Goal: Book appointment/travel/reservation

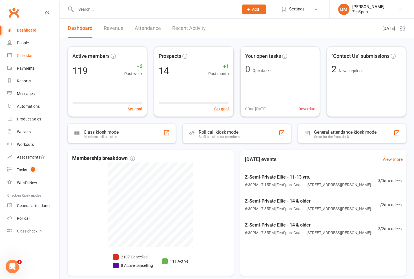
click at [25, 56] on div "Calendar" at bounding box center [25, 55] width 16 height 5
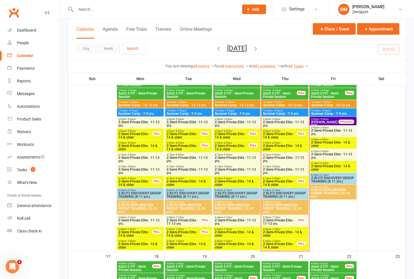
scroll to position [440, 0]
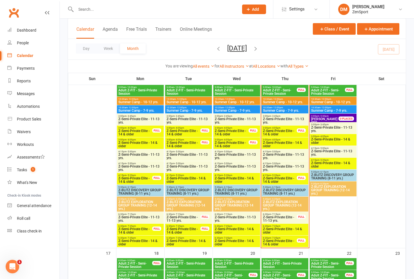
click at [184, 128] on span "Z-Semi-Private Elite - 11-13 yrs." at bounding box center [333, 129] width 45 height 7
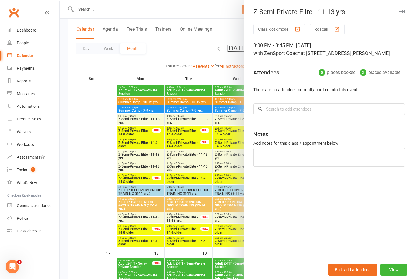
click at [184, 127] on div "Class kiosk mode Roll call 3:00 PM - 3:45 PM, [DATE] with ZenSport Coach at [ST…" at bounding box center [329, 142] width 170 height 236
click at [184, 52] on div at bounding box center [237, 139] width 354 height 279
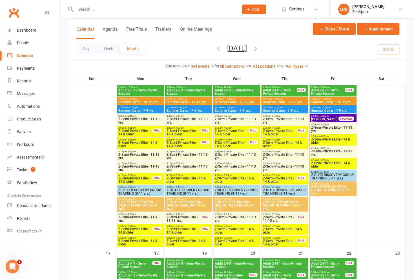
click at [184, 140] on span "Z-Semi-Private Elite - 14 & older" at bounding box center [333, 141] width 45 height 7
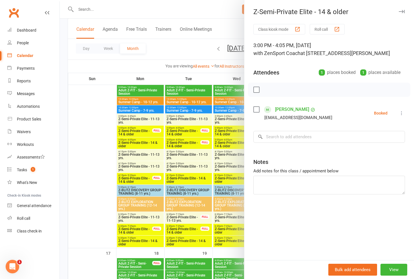
click at [184, 67] on div at bounding box center [237, 139] width 354 height 279
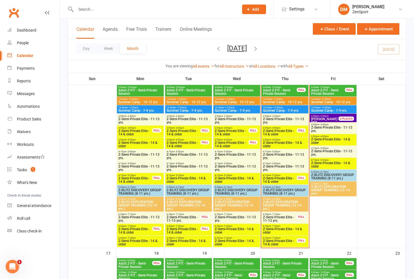
click at [184, 141] on span "Z-Semi-Private Elite - 14 & older" at bounding box center [333, 141] width 45 height 7
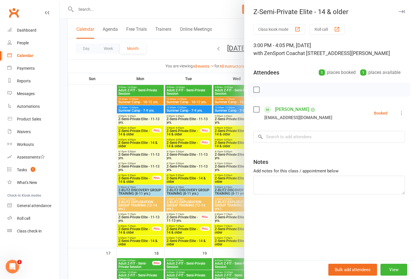
click at [184, 61] on div at bounding box center [237, 139] width 354 height 279
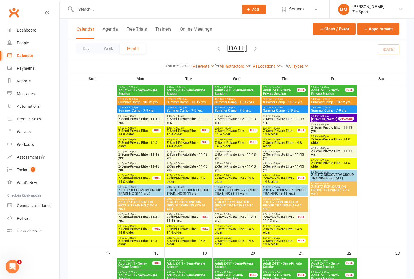
click at [184, 151] on span "Z-Semi-Private Elite - 11-13 yrs." at bounding box center [333, 152] width 45 height 7
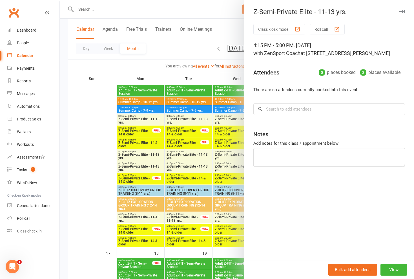
click at [184, 67] on div at bounding box center [237, 139] width 354 height 279
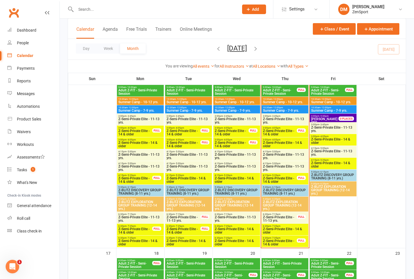
click at [184, 164] on span "Z-Semi-Private Elite - 14 & older" at bounding box center [333, 164] width 45 height 7
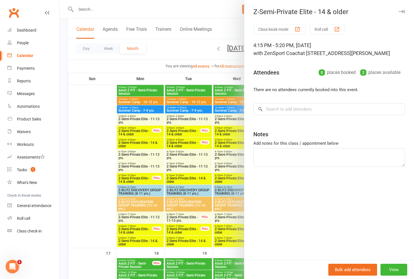
click at [184, 71] on div at bounding box center [237, 139] width 354 height 279
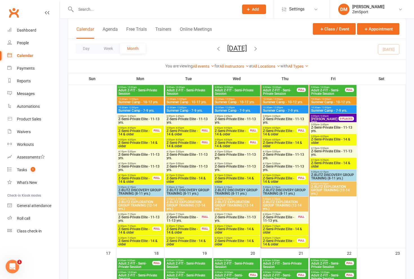
click at [184, 175] on span "Z-BLITZ DISCOVERY GROUP TRAINING (8-11 yrs.)" at bounding box center [333, 176] width 45 height 7
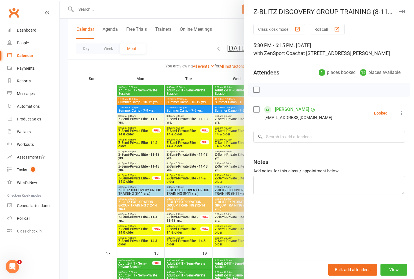
click at [184, 114] on div at bounding box center [237, 139] width 354 height 279
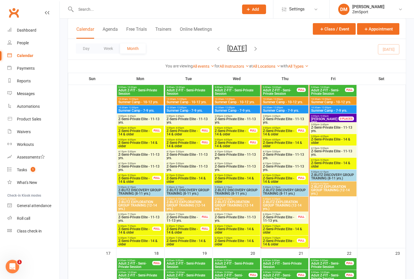
click at [184, 189] on span "Z-BLITZ EXPLORATION GROUP TRAINING (12-14 yrs.)" at bounding box center [333, 190] width 45 height 10
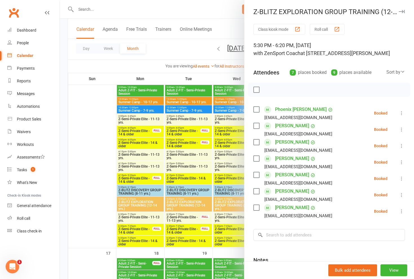
click at [184, 146] on div at bounding box center [237, 139] width 354 height 279
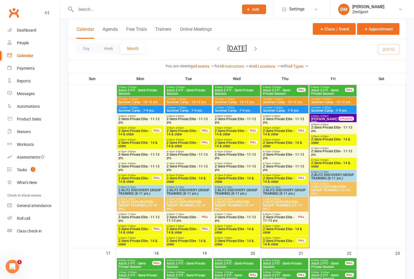
click at [184, 174] on span "Z-BLITZ DISCOVERY GROUP TRAINING (8-11 yrs.)" at bounding box center [333, 176] width 45 height 7
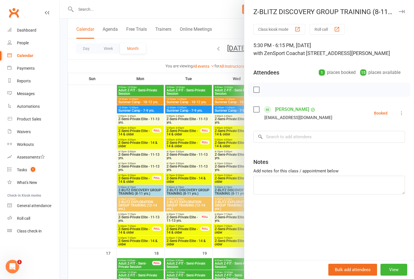
click at [184, 138] on div at bounding box center [237, 139] width 354 height 279
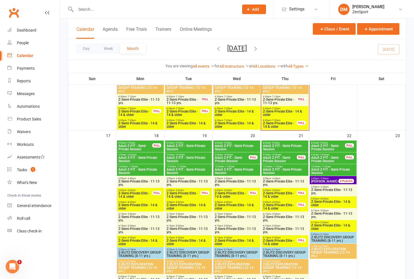
scroll to position [559, 0]
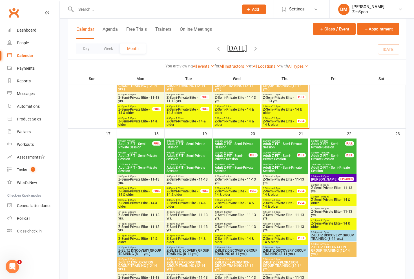
click at [184, 142] on span "Adult Z-FIT - Semi-Private Session" at bounding box center [328, 145] width 34 height 7
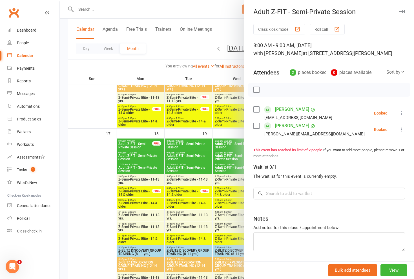
click at [184, 149] on div at bounding box center [237, 139] width 354 height 279
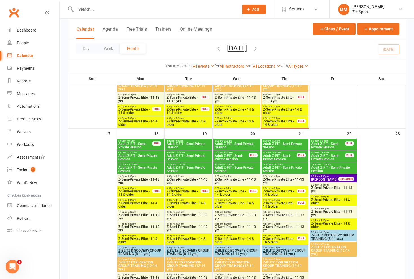
click at [184, 154] on span "Adult Z-FIT - Semi-Private Session" at bounding box center [328, 157] width 34 height 7
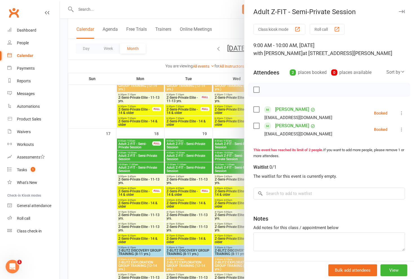
click at [184, 148] on div at bounding box center [237, 139] width 354 height 279
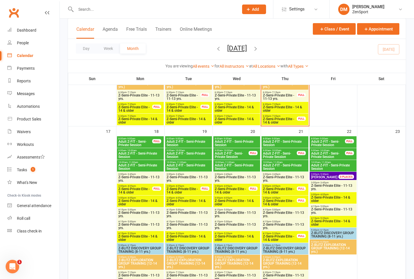
scroll to position [567, 0]
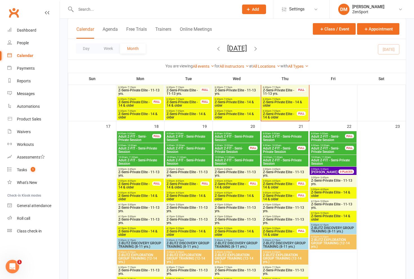
click at [152, 138] on span "Adult Z-FIT - Semi-Private Session" at bounding box center [135, 138] width 34 height 7
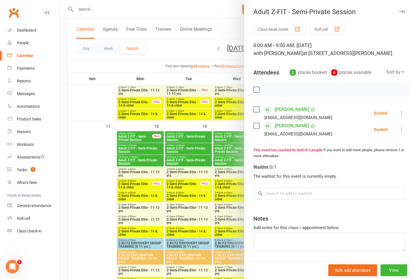
click at [151, 138] on div at bounding box center [237, 139] width 354 height 279
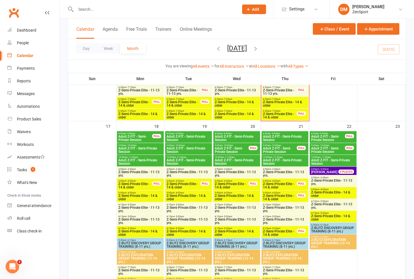
click at [148, 149] on span "Adult Z-FIT - Semi-Private Session" at bounding box center [140, 150] width 45 height 7
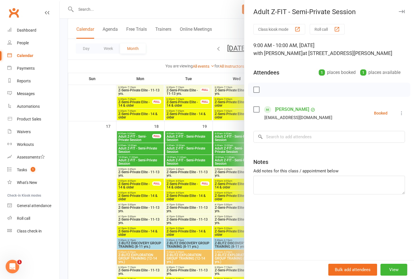
click at [183, 139] on div at bounding box center [237, 139] width 354 height 279
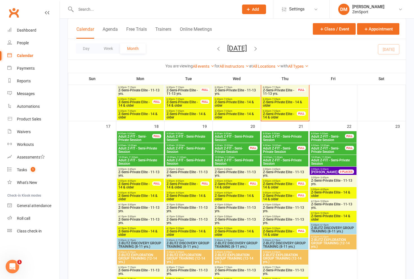
click at [184, 136] on span "Adult Z-FIT - Semi-Private Session" at bounding box center [237, 138] width 45 height 7
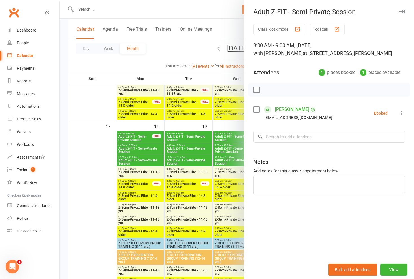
click at [184, 136] on div at bounding box center [237, 139] width 354 height 279
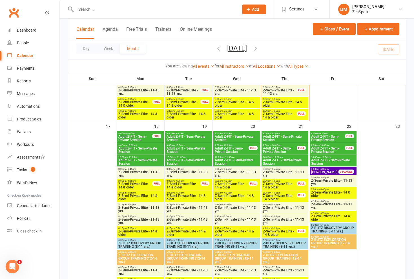
click at [184, 148] on span "Adult Z-FIT - Semi-Private Session" at bounding box center [232, 150] width 34 height 7
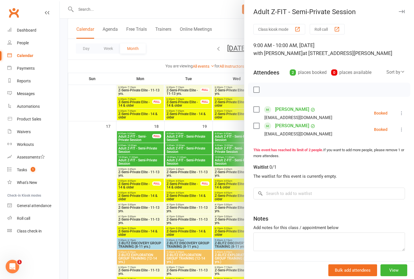
click at [184, 148] on div at bounding box center [237, 139] width 354 height 279
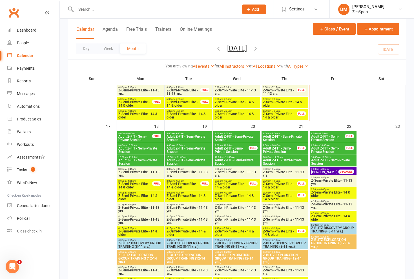
click at [184, 147] on span "Adult Z-FIT - Semi-Private Session" at bounding box center [232, 150] width 34 height 7
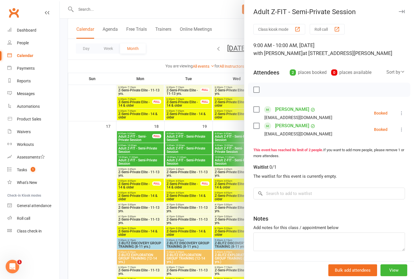
click at [184, 147] on div at bounding box center [237, 139] width 354 height 279
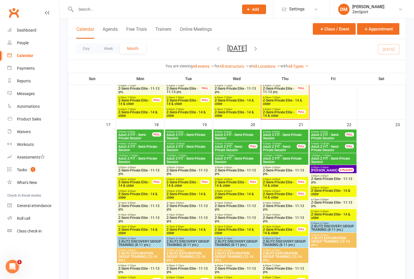
scroll to position [569, 0]
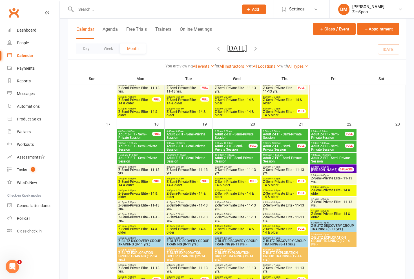
click at [184, 133] on span "Adult Z-FIT - Semi-Private Session" at bounding box center [328, 136] width 34 height 7
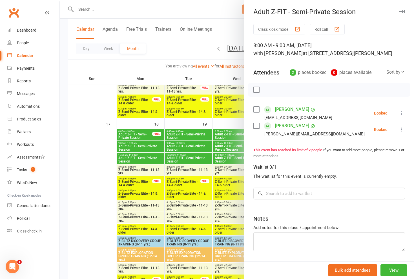
click at [184, 132] on div at bounding box center [237, 139] width 354 height 279
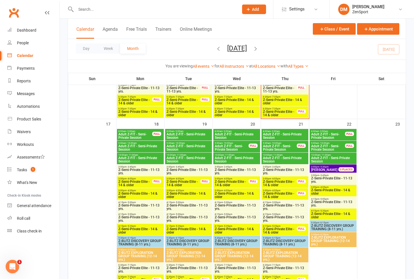
click at [184, 146] on span "Adult Z-FIT - Semi-Private Session" at bounding box center [328, 147] width 34 height 7
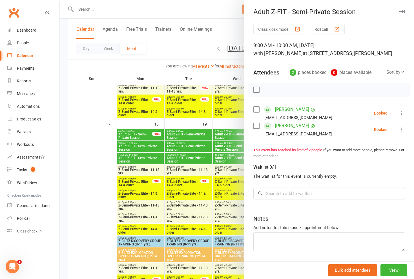
click at [184, 136] on div at bounding box center [237, 139] width 354 height 279
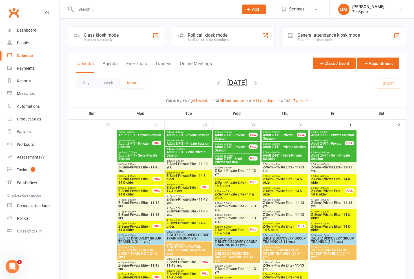
scroll to position [0, 0]
click at [184, 84] on icon "button" at bounding box center [218, 83] width 6 height 6
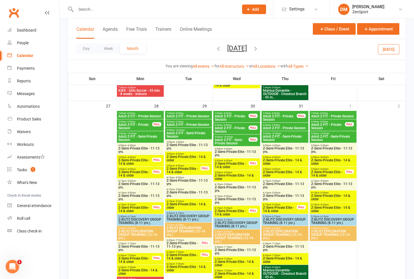
scroll to position [790, 0]
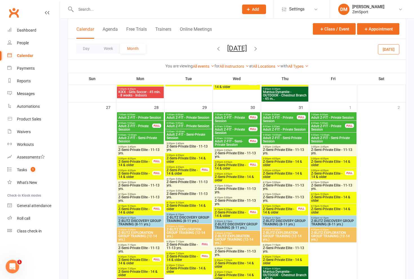
click at [184, 125] on span "Adult Z-FIT - Private Session" at bounding box center [328, 127] width 34 height 7
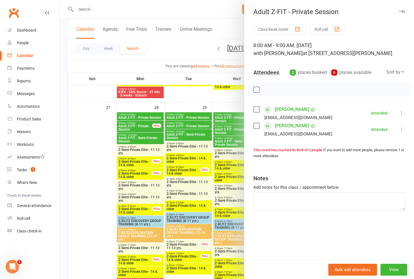
click at [184, 145] on div at bounding box center [237, 139] width 354 height 279
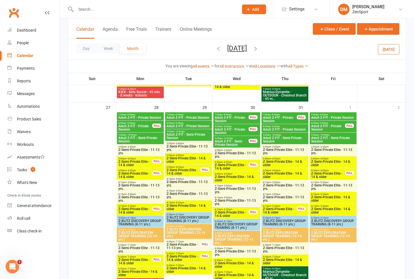
click at [133, 128] on span "Adult Z-FIT - Private Session" at bounding box center [135, 127] width 34 height 7
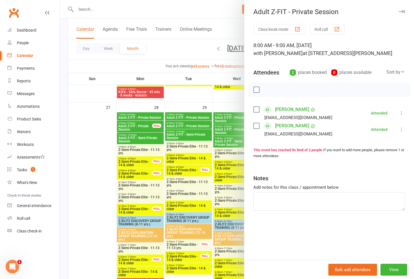
click at [133, 128] on div at bounding box center [237, 139] width 354 height 279
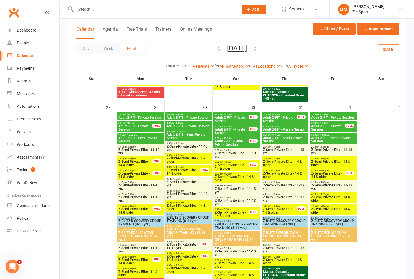
scroll to position [791, 0]
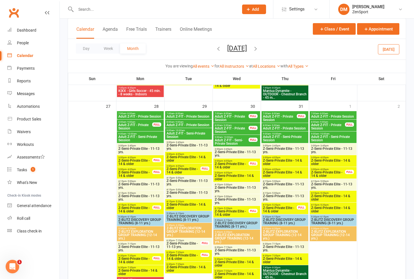
click at [130, 123] on span "Adult Z-FIT - Private Session" at bounding box center [135, 126] width 34 height 7
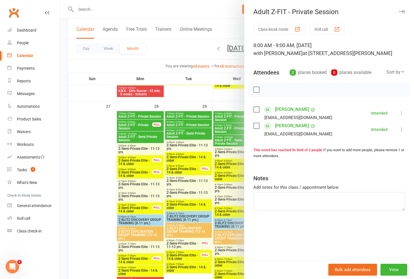
click at [130, 123] on div at bounding box center [237, 139] width 354 height 279
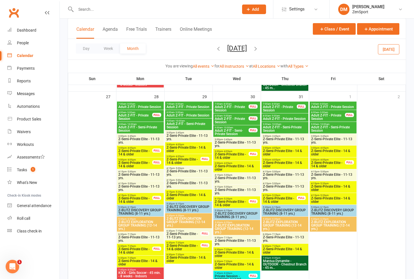
scroll to position [800, 0]
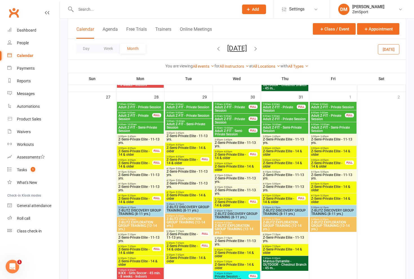
click at [184, 118] on span "Adult Z-FIT - Private Session" at bounding box center [232, 120] width 34 height 7
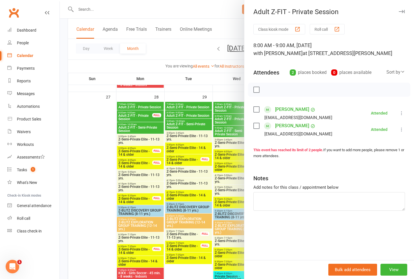
click at [184, 118] on div at bounding box center [237, 139] width 354 height 279
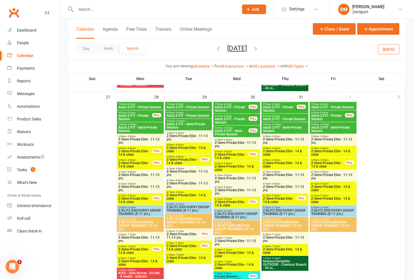
click at [184, 132] on span "Adult Z-FIT - Semi-Private Session" at bounding box center [232, 132] width 34 height 7
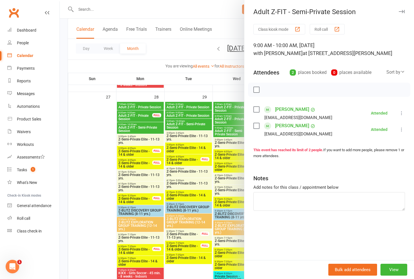
click at [184, 132] on div at bounding box center [237, 139] width 354 height 279
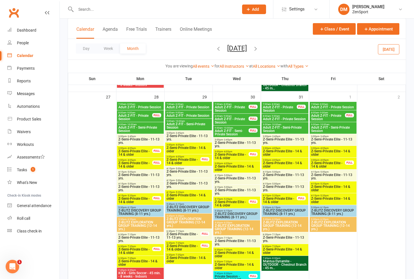
click at [184, 116] on span "Adult Z-FIT - Private Session" at bounding box center [328, 117] width 34 height 7
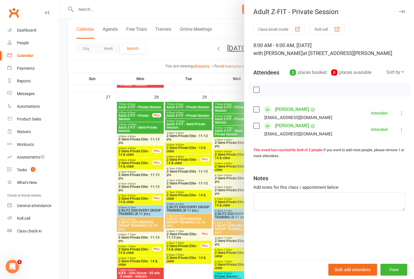
click at [184, 134] on div at bounding box center [237, 139] width 354 height 279
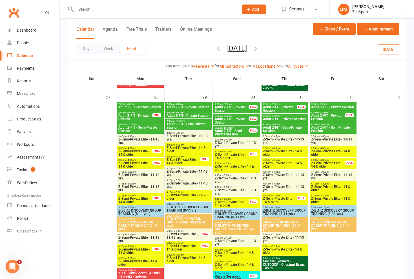
click at [184, 120] on span "9:00am - 10:00am" at bounding box center [188, 121] width 45 height 3
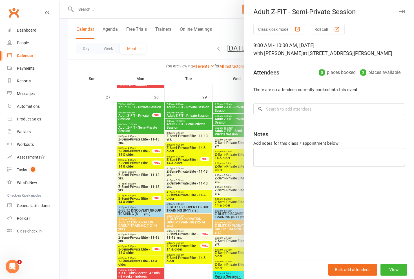
click at [184, 163] on div at bounding box center [237, 139] width 354 height 279
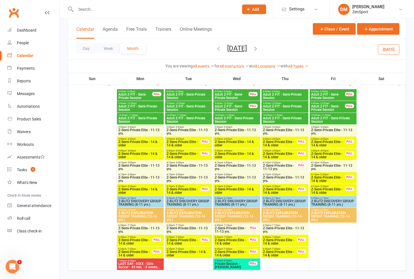
scroll to position [1007, 0]
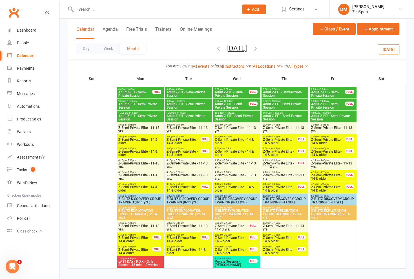
click at [184, 49] on icon "button" at bounding box center [256, 48] width 6 height 6
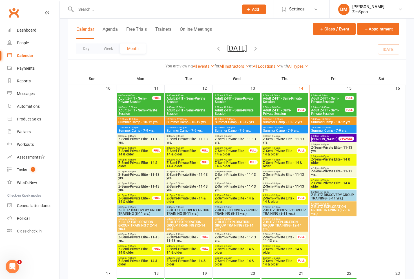
scroll to position [418, 0]
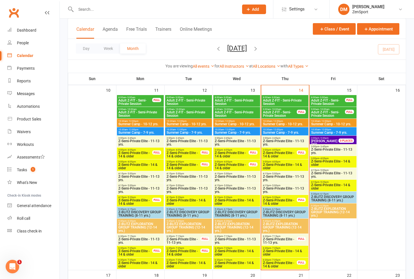
click at [184, 101] on span "Adult Z-FIT - Semi-Private Session" at bounding box center [328, 102] width 34 height 7
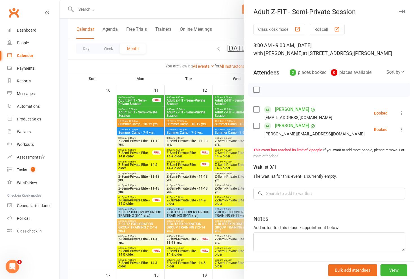
click at [184, 124] on div at bounding box center [237, 139] width 354 height 279
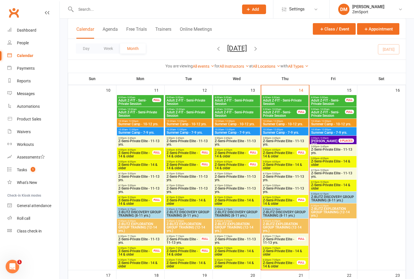
click at [184, 112] on span "Adult Z-FIT - Semi-Private Session" at bounding box center [328, 114] width 34 height 7
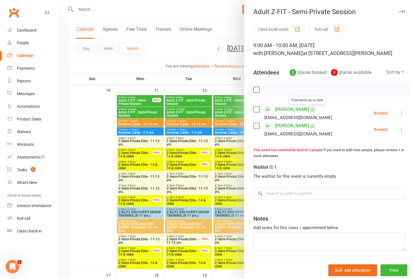
click at [184, 121] on div at bounding box center [237, 139] width 354 height 279
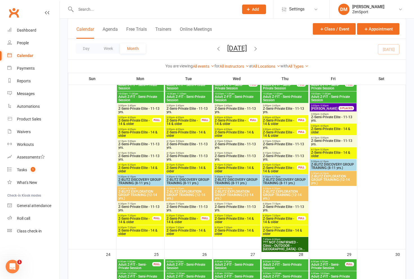
scroll to position [711, 0]
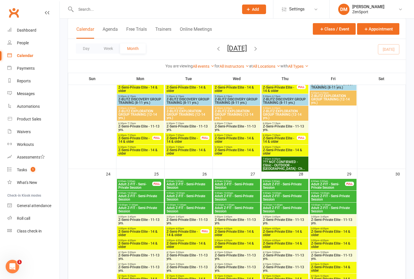
click at [184, 184] on span "Adult Z-FIT - Semi-Private Session" at bounding box center [188, 185] width 45 height 7
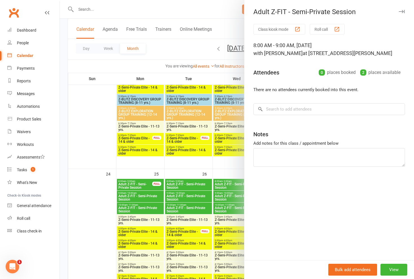
click at [184, 184] on div at bounding box center [237, 139] width 354 height 279
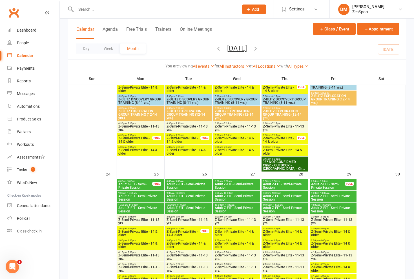
click at [184, 182] on span "Adult Z-FIT - Semi-Private Session" at bounding box center [237, 185] width 45 height 7
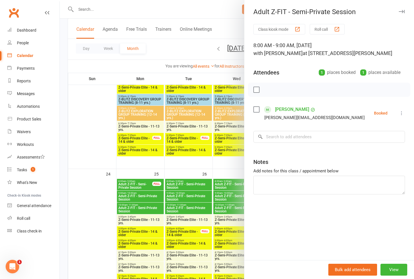
click at [184, 182] on div at bounding box center [237, 139] width 354 height 279
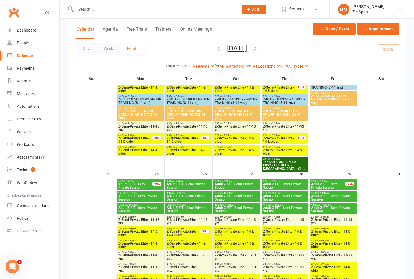
click at [184, 193] on span "- 10:00am" at bounding box center [228, 193] width 10 height 3
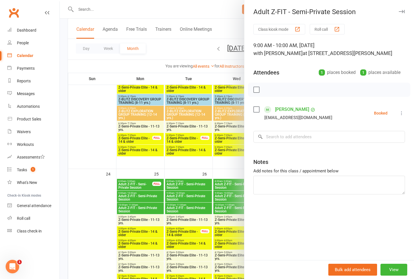
click at [184, 193] on div at bounding box center [237, 139] width 354 height 279
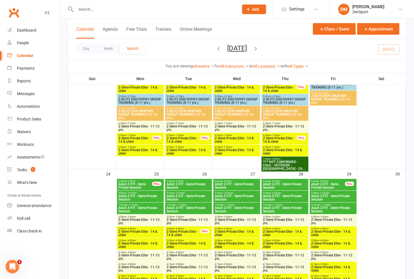
click at [184, 204] on span "- 11:00am" at bounding box center [229, 205] width 10 height 3
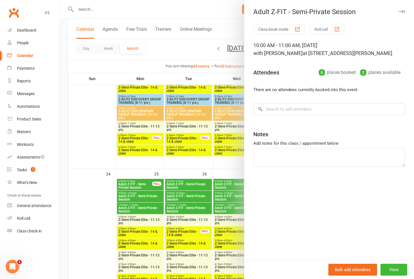
click at [184, 196] on div at bounding box center [237, 139] width 354 height 279
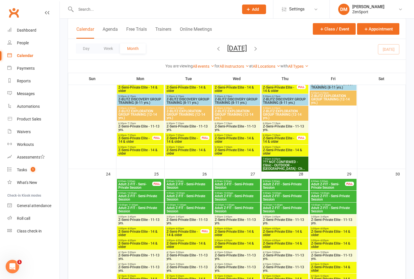
click at [184, 188] on span "Adult Z-FIT - Semi-Private Session" at bounding box center [285, 185] width 45 height 7
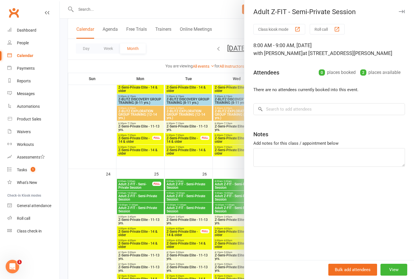
click at [184, 196] on div at bounding box center [237, 139] width 354 height 279
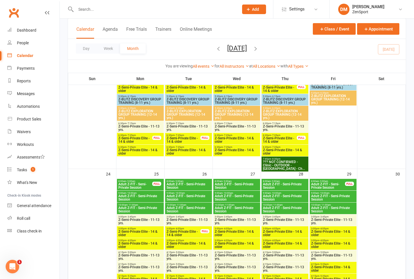
click at [177, 182] on span "- 9:00am" at bounding box center [179, 181] width 9 height 3
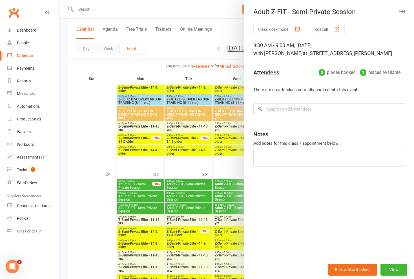
click at [177, 182] on div at bounding box center [237, 139] width 354 height 279
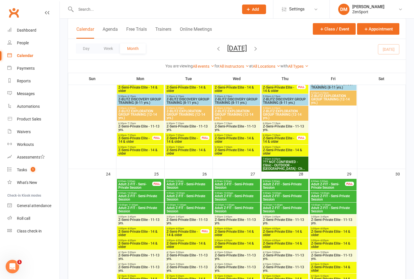
click at [179, 192] on span "- 10:00am" at bounding box center [180, 193] width 10 height 3
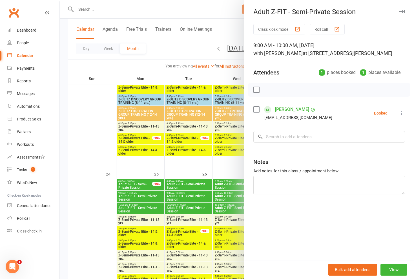
click at [178, 192] on div at bounding box center [237, 139] width 354 height 279
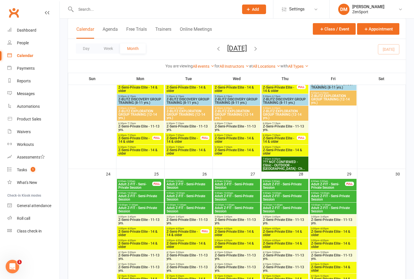
click at [184, 195] on span "Adult Z-FIT - Semi-Private Session" at bounding box center [285, 197] width 45 height 7
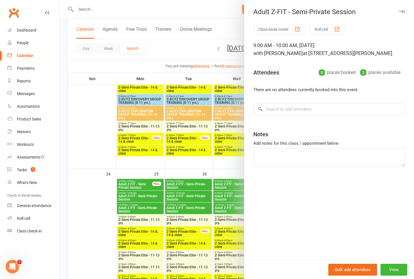
click at [184, 185] on div at bounding box center [237, 139] width 354 height 279
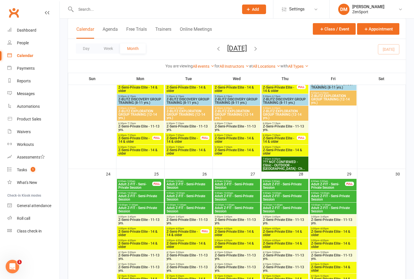
click at [184, 182] on span "Adult Z-FIT - Semi-Private Session" at bounding box center [328, 185] width 34 height 7
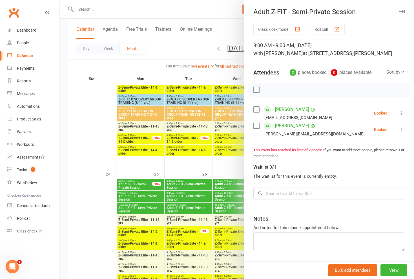
click at [184, 189] on div at bounding box center [237, 139] width 354 height 279
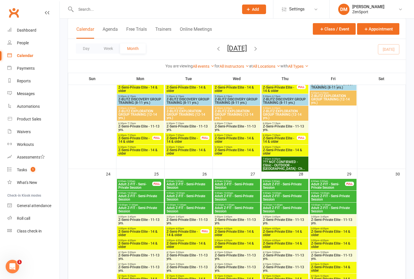
click at [131, 185] on span "Adult Z-FIT - Semi-Private Session" at bounding box center [135, 185] width 34 height 7
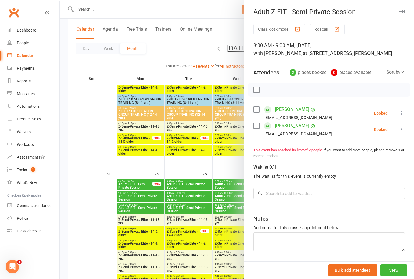
click at [131, 185] on div at bounding box center [237, 139] width 354 height 279
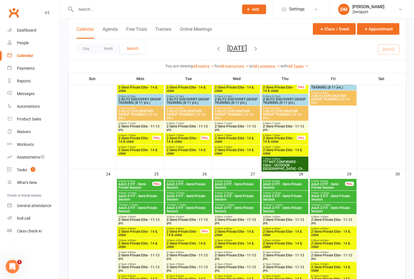
click at [139, 195] on span "Adult Z-FIT - Semi-Private Session" at bounding box center [140, 197] width 45 height 7
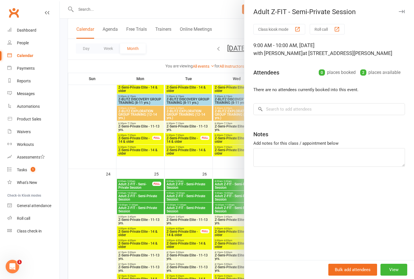
click at [139, 195] on div at bounding box center [237, 139] width 354 height 279
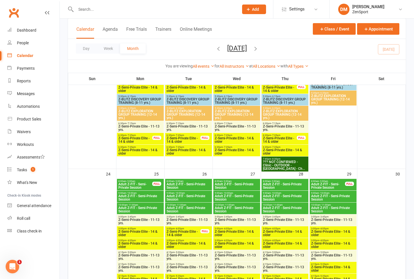
click at [142, 207] on span "Adult Z-FIT - Semi-Private Session" at bounding box center [140, 209] width 45 height 7
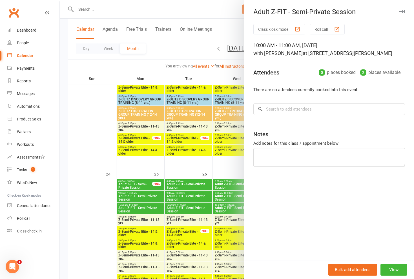
click at [142, 197] on div at bounding box center [237, 139] width 354 height 279
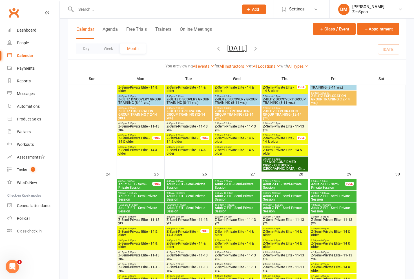
click at [143, 185] on span "Adult Z-FIT - Semi-Private Session" at bounding box center [135, 185] width 34 height 7
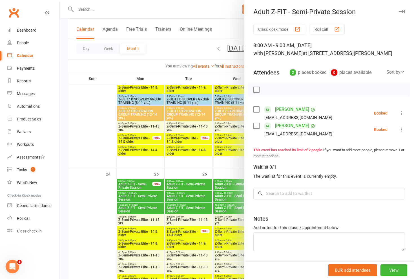
click at [143, 185] on div at bounding box center [237, 139] width 354 height 279
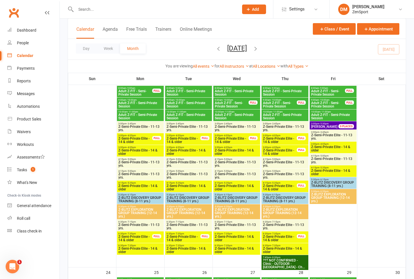
scroll to position [615, 0]
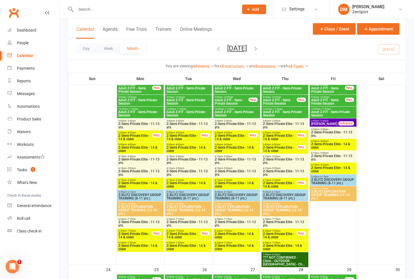
click at [184, 146] on span "Z-Semi-Private Elite - 14 & older" at bounding box center [333, 145] width 45 height 7
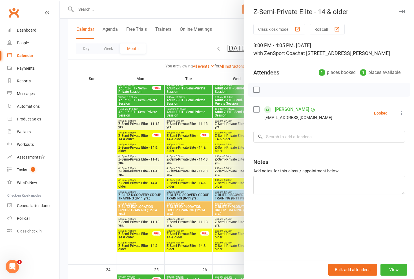
click at [184, 142] on div at bounding box center [237, 139] width 354 height 279
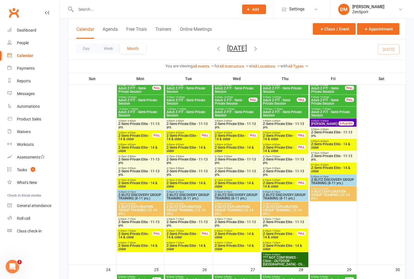
click at [184, 134] on span "Z-Semi-Private Elite - 11-13 yrs." at bounding box center [333, 134] width 45 height 7
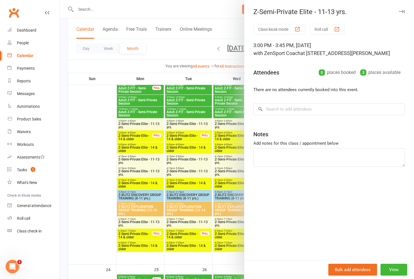
click at [184, 136] on div at bounding box center [237, 139] width 354 height 279
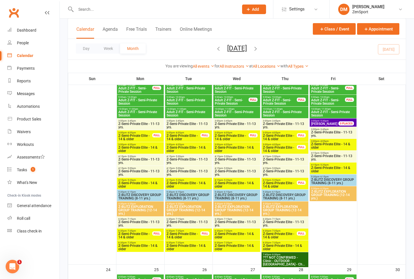
click at [184, 154] on span "Z-Semi-Private Elite - 11-13 yrs." at bounding box center [333, 157] width 45 height 7
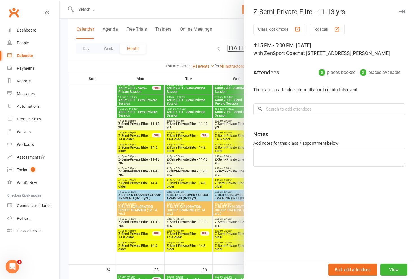
click at [184, 138] on div at bounding box center [237, 139] width 354 height 279
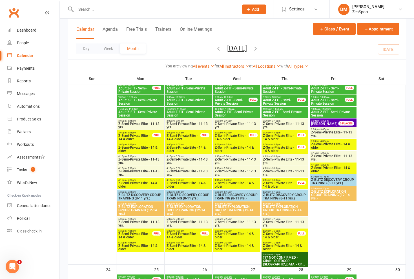
click at [184, 168] on span "Z-Semi-Private Elite - 14 & older" at bounding box center [333, 169] width 45 height 7
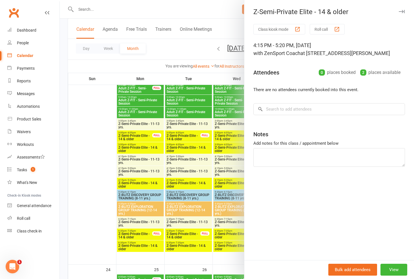
click at [184, 142] on div at bounding box center [237, 139] width 354 height 279
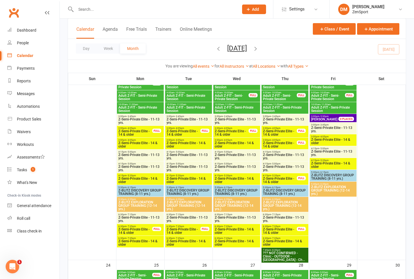
scroll to position [620, 0]
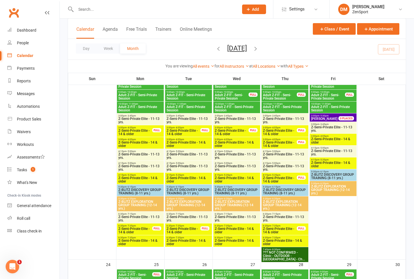
click at [184, 121] on div at bounding box center [381, 168] width 47 height 181
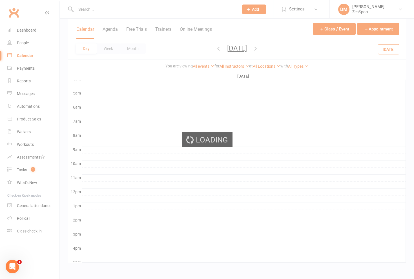
scroll to position [0, 0]
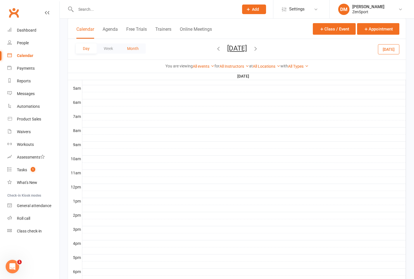
click at [125, 52] on button "Month" at bounding box center [133, 48] width 26 height 10
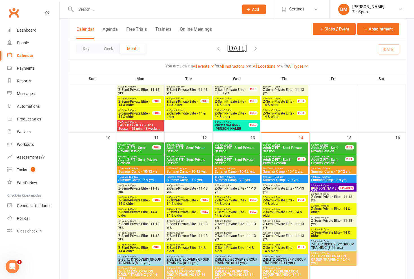
scroll to position [371, 0]
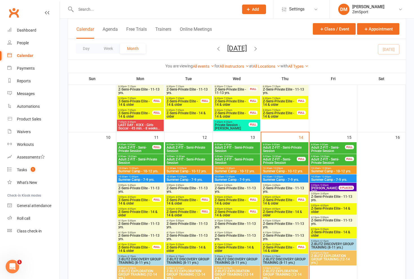
click at [184, 148] on span "Adult Z-FIT - Semi-Private Session" at bounding box center [328, 149] width 34 height 7
